Goal: Navigation & Orientation: Find specific page/section

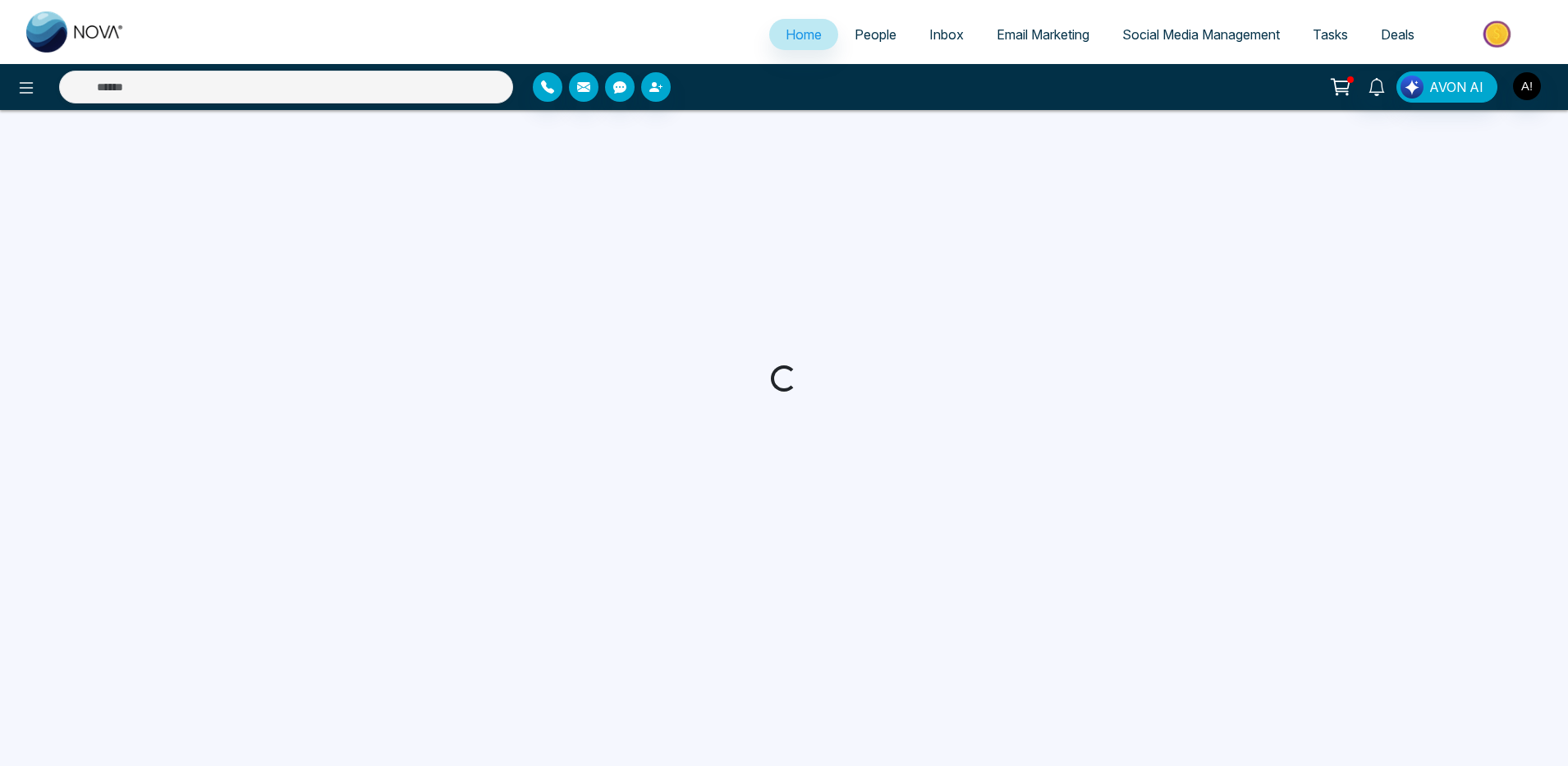
select select "*"
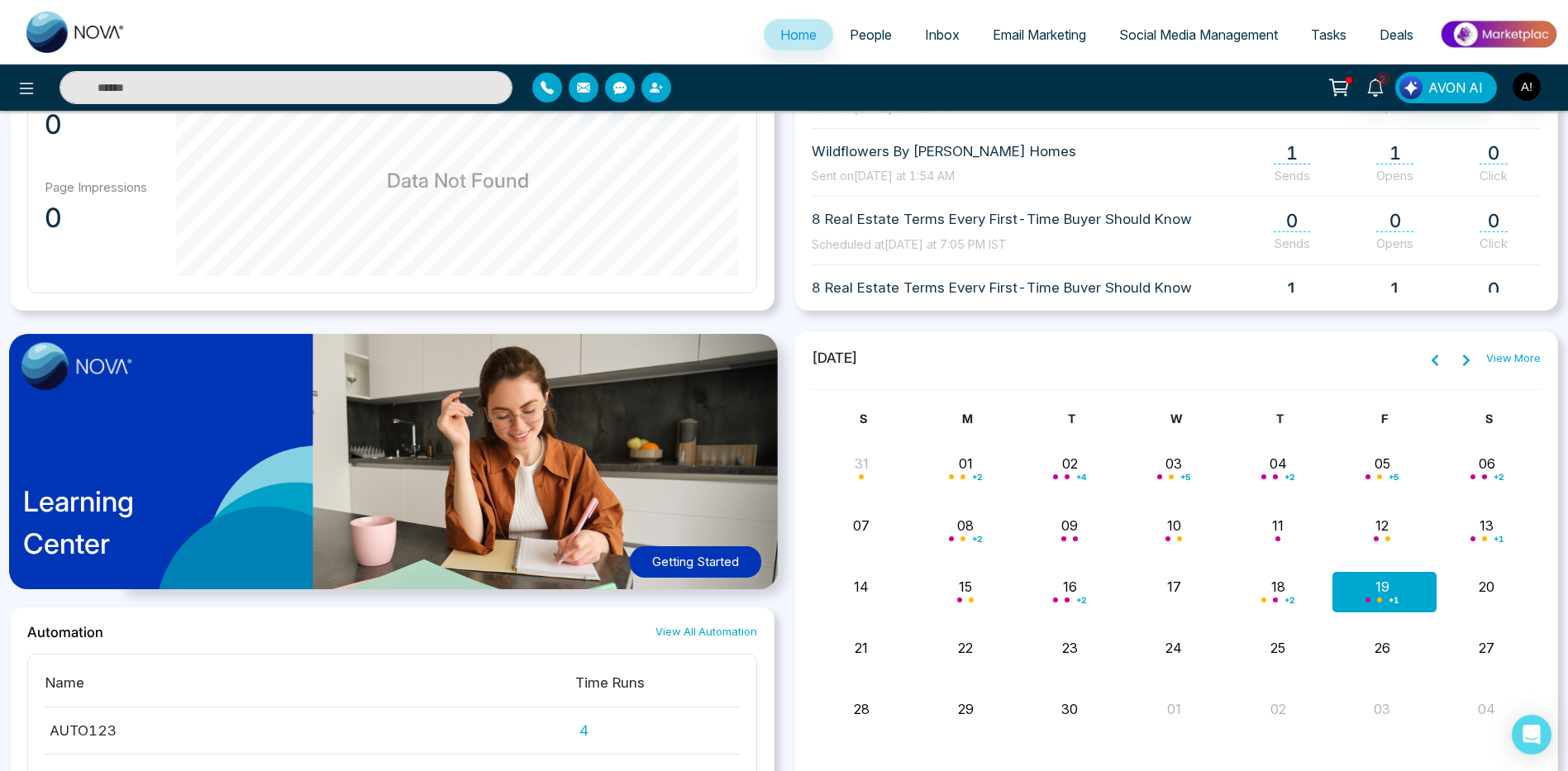
scroll to position [276, 0]
click at [835, 42] on link "People" at bounding box center [871, 35] width 75 height 32
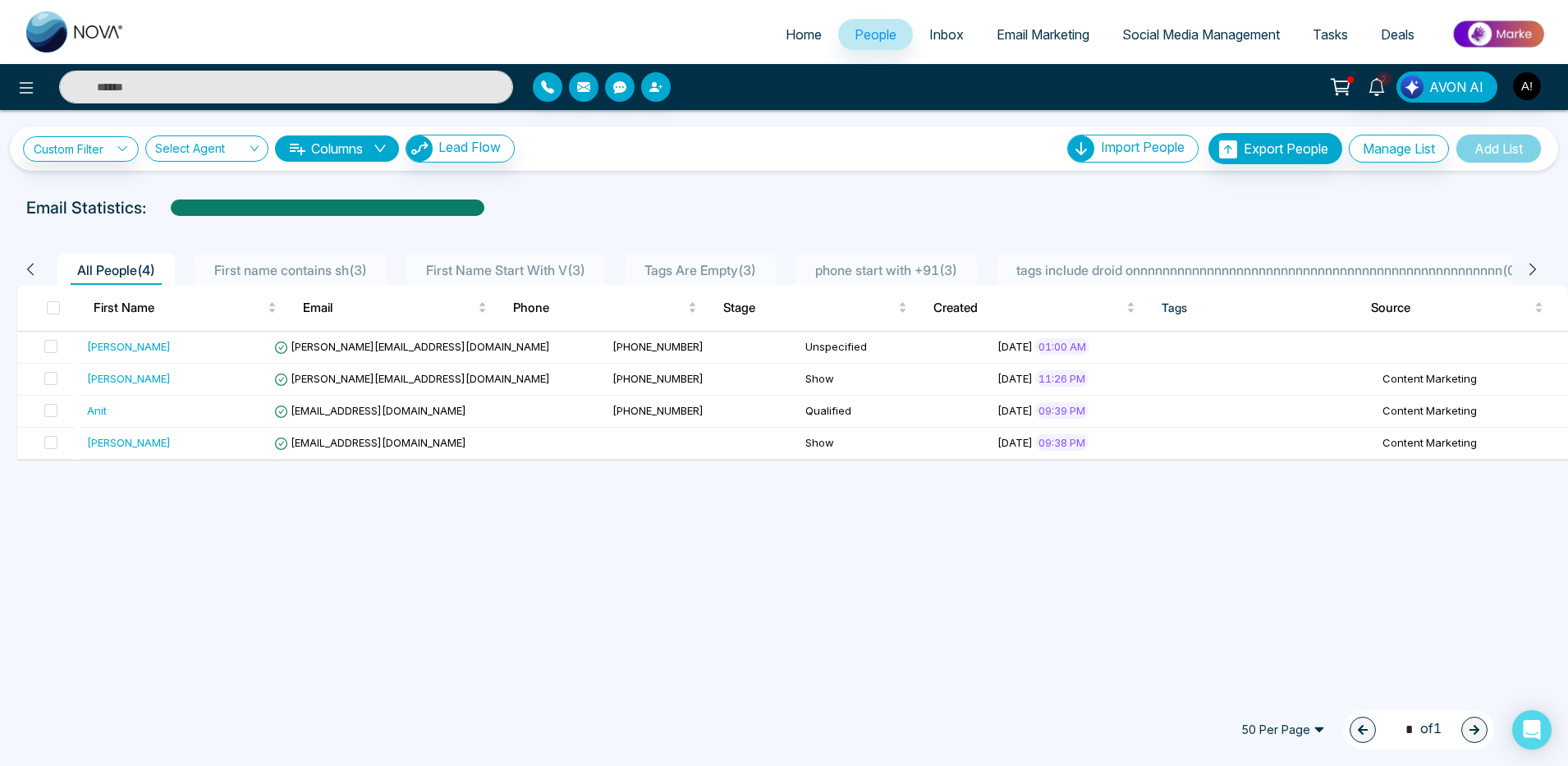
click at [929, 32] on span "Inbox" at bounding box center [946, 35] width 34 height 17
click at [954, 32] on link "Inbox" at bounding box center [947, 35] width 67 height 32
click at [794, 35] on span "Home" at bounding box center [804, 35] width 36 height 17
select select "*"
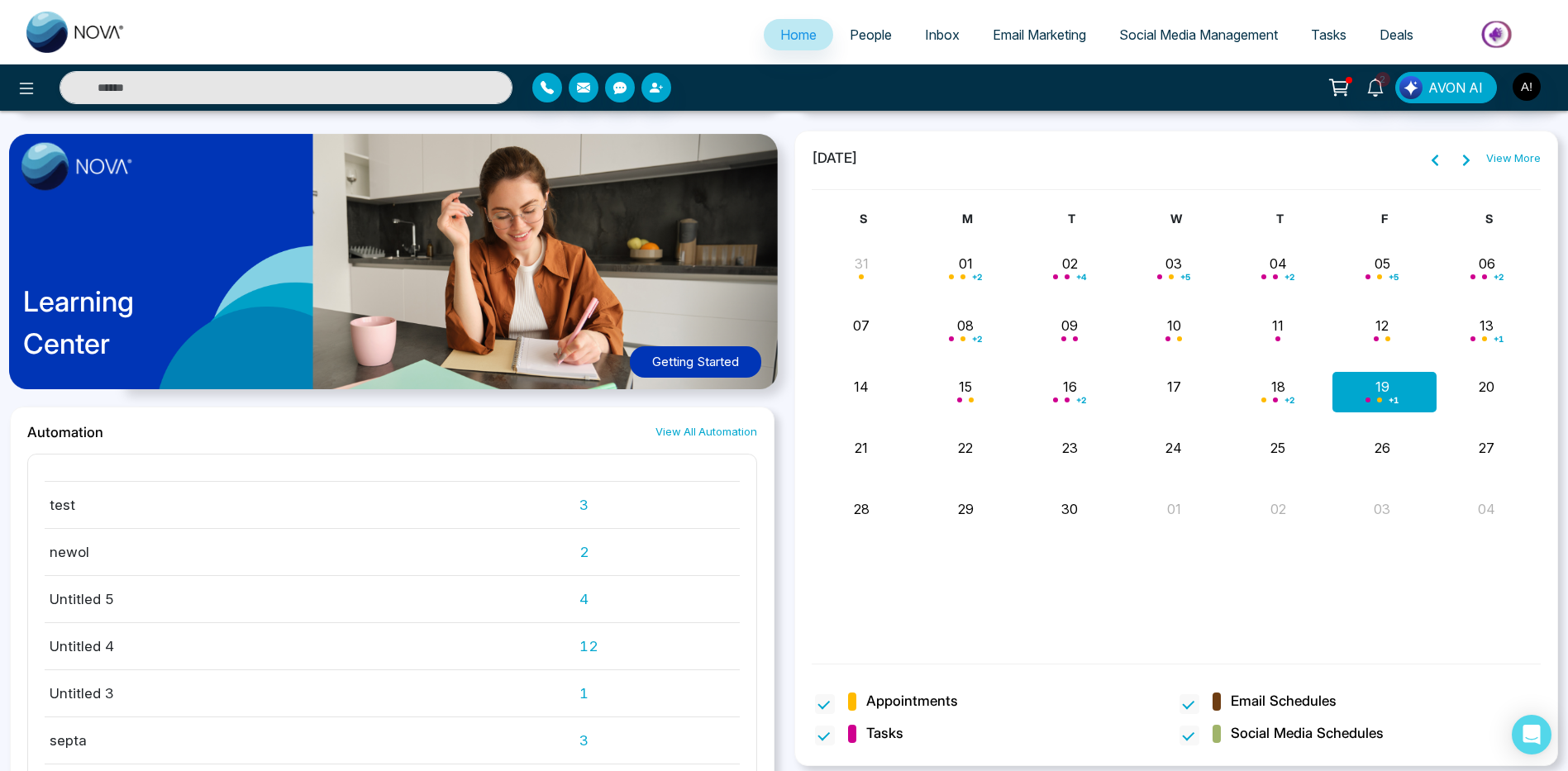
scroll to position [1261, 0]
